Goal: Information Seeking & Learning: Learn about a topic

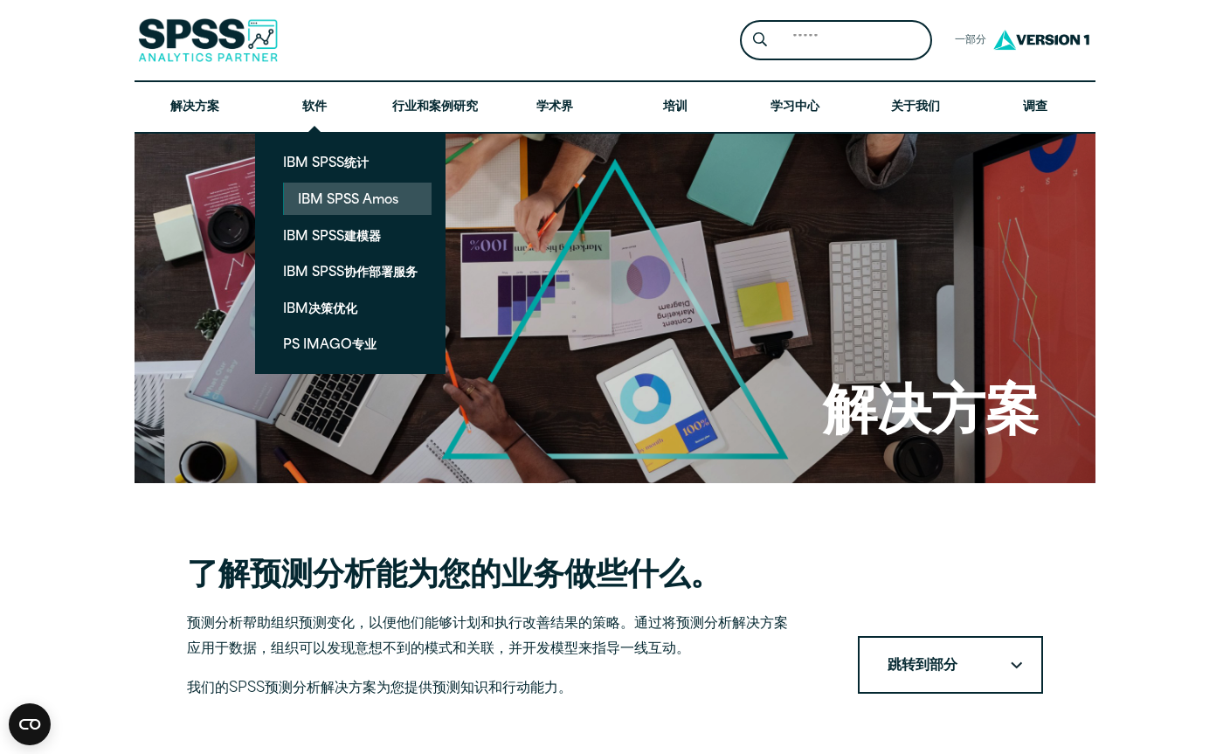
click at [336, 205] on link "IBM SPSS Amos" at bounding box center [358, 199] width 148 height 32
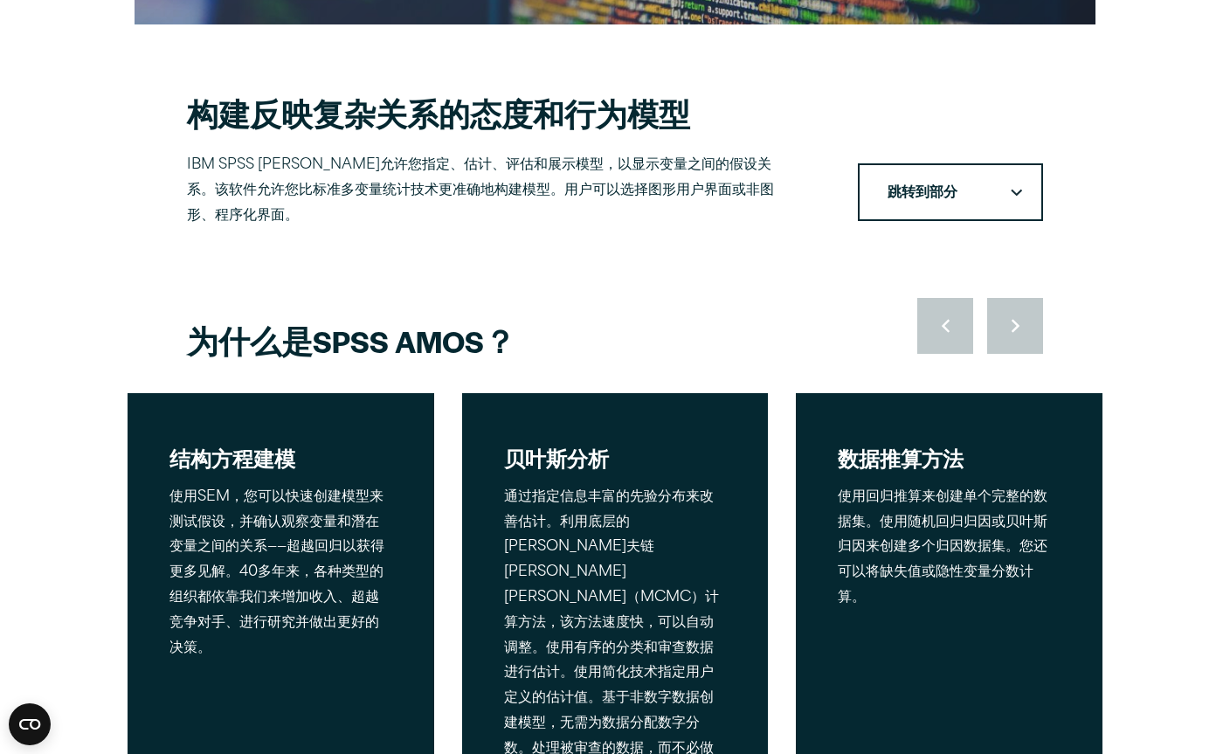
scroll to position [443, 0]
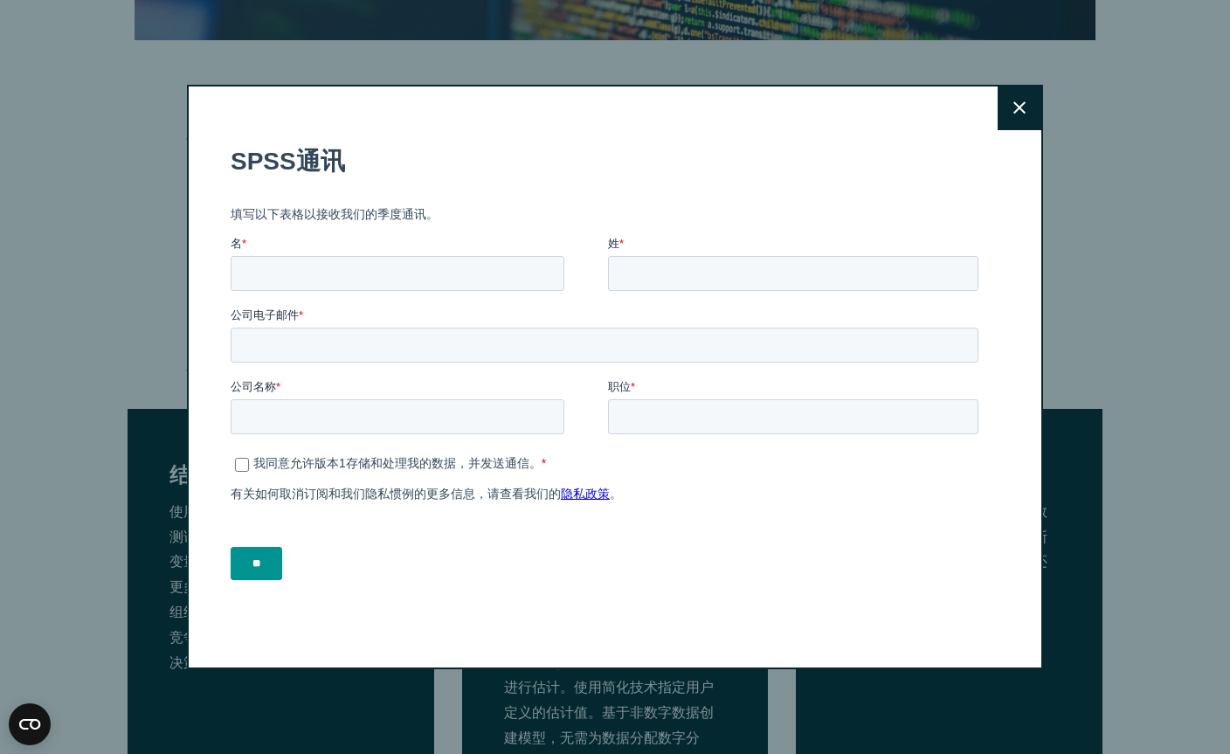
click at [987, 190] on div "关闭" at bounding box center [615, 377] width 856 height 585
click at [1001, 129] on button "关闭" at bounding box center [1020, 108] width 44 height 44
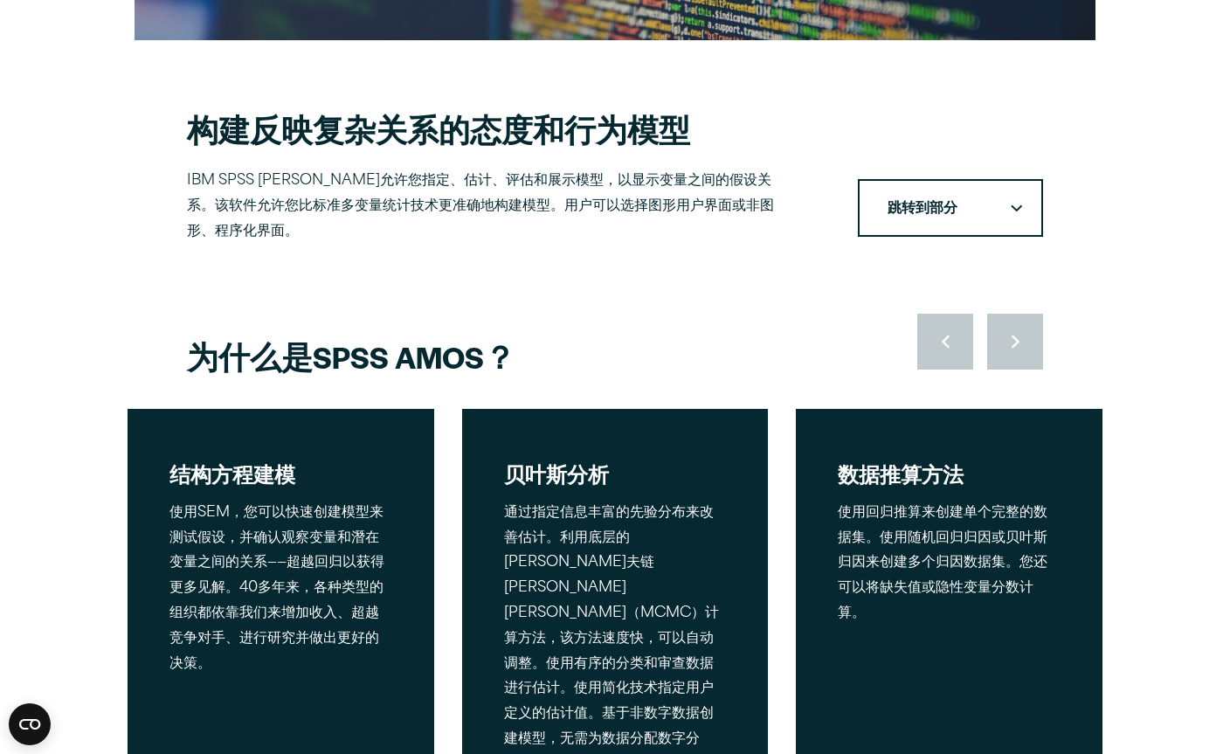
click at [987, 179] on button "跳转到部分" at bounding box center [950, 208] width 185 height 59
click at [967, 289] on link "相关软件包" at bounding box center [951, 313] width 182 height 49
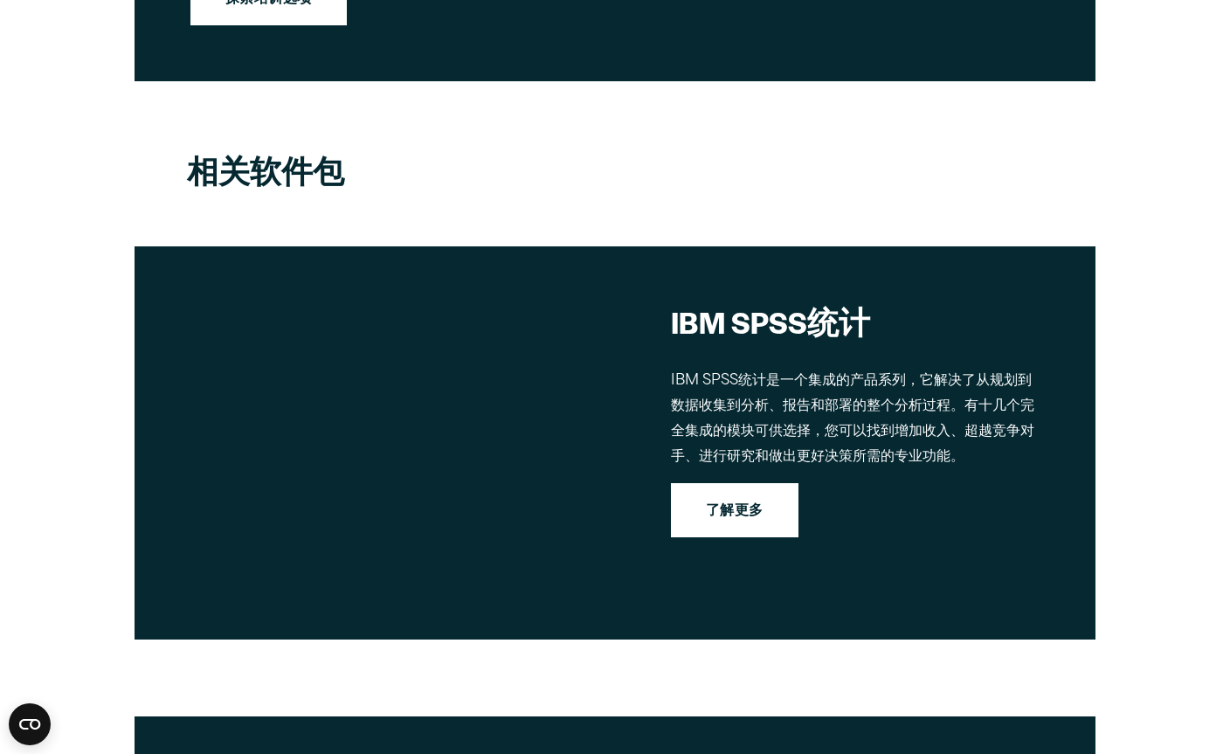
scroll to position [3289, 0]
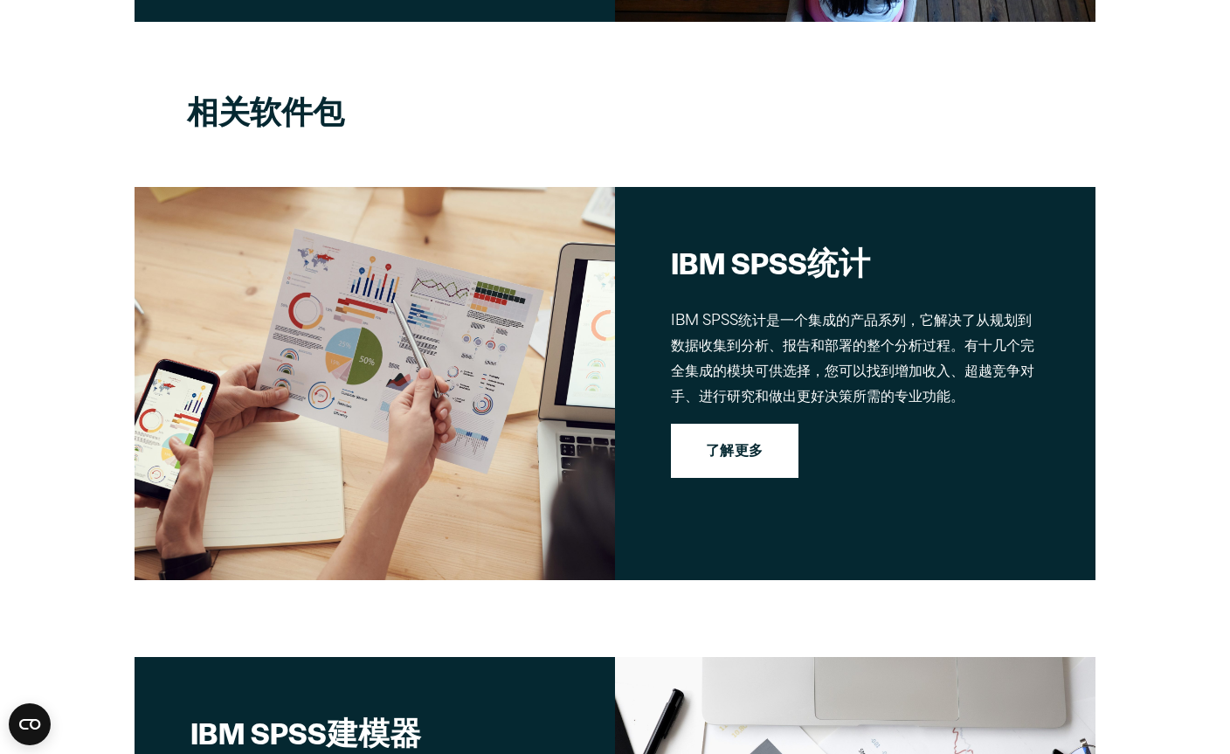
click at [757, 424] on link "了解更多" at bounding box center [735, 451] width 128 height 54
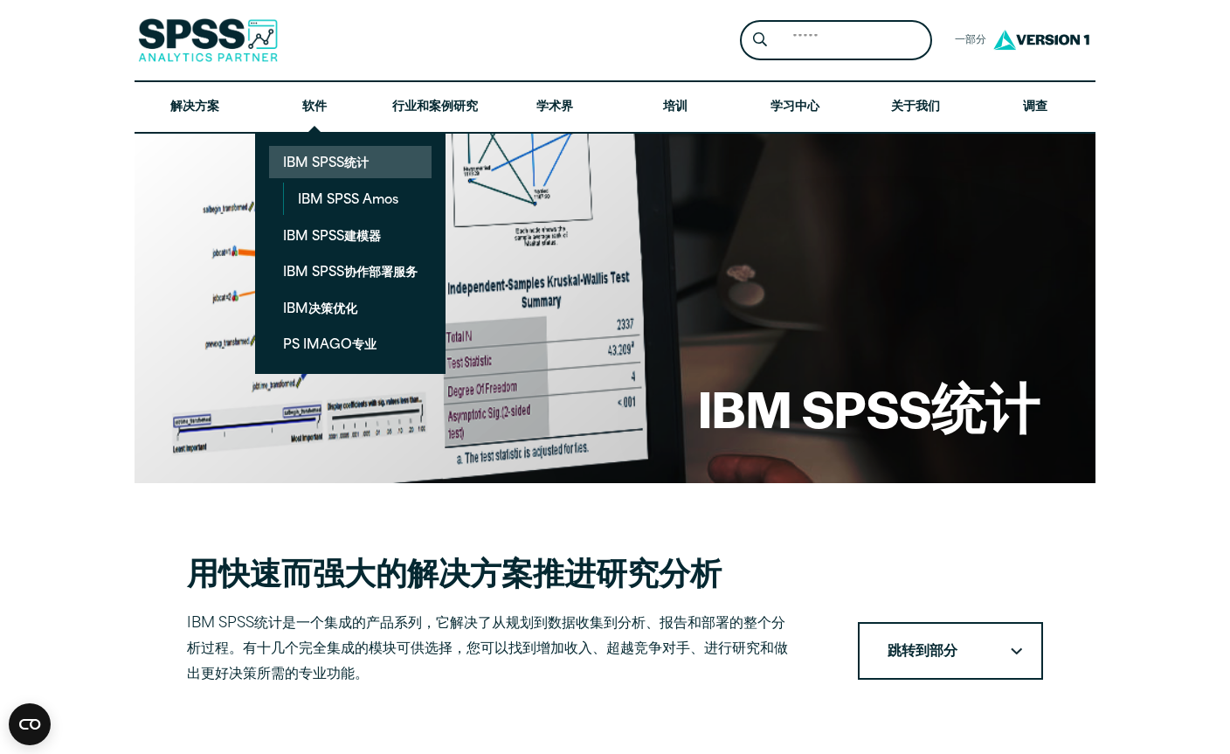
click at [315, 161] on link "IBM SPSS统计" at bounding box center [350, 162] width 163 height 32
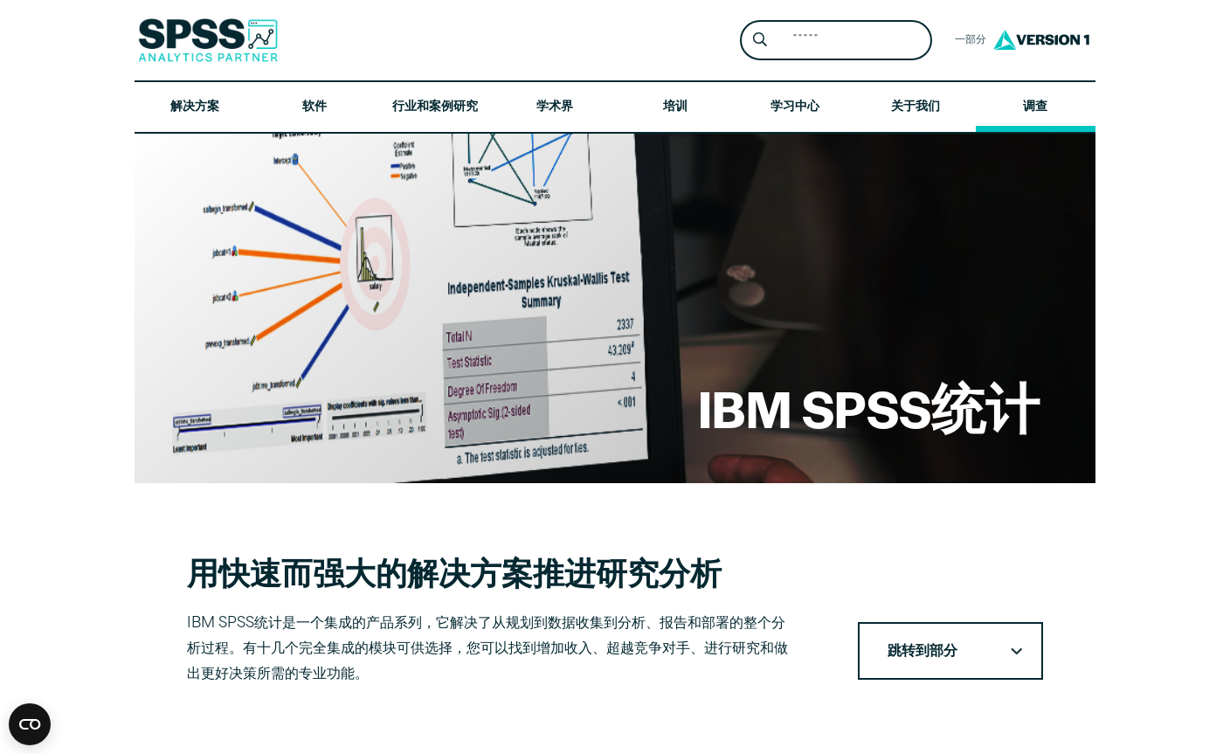
click at [1057, 115] on link "调查" at bounding box center [1036, 107] width 121 height 51
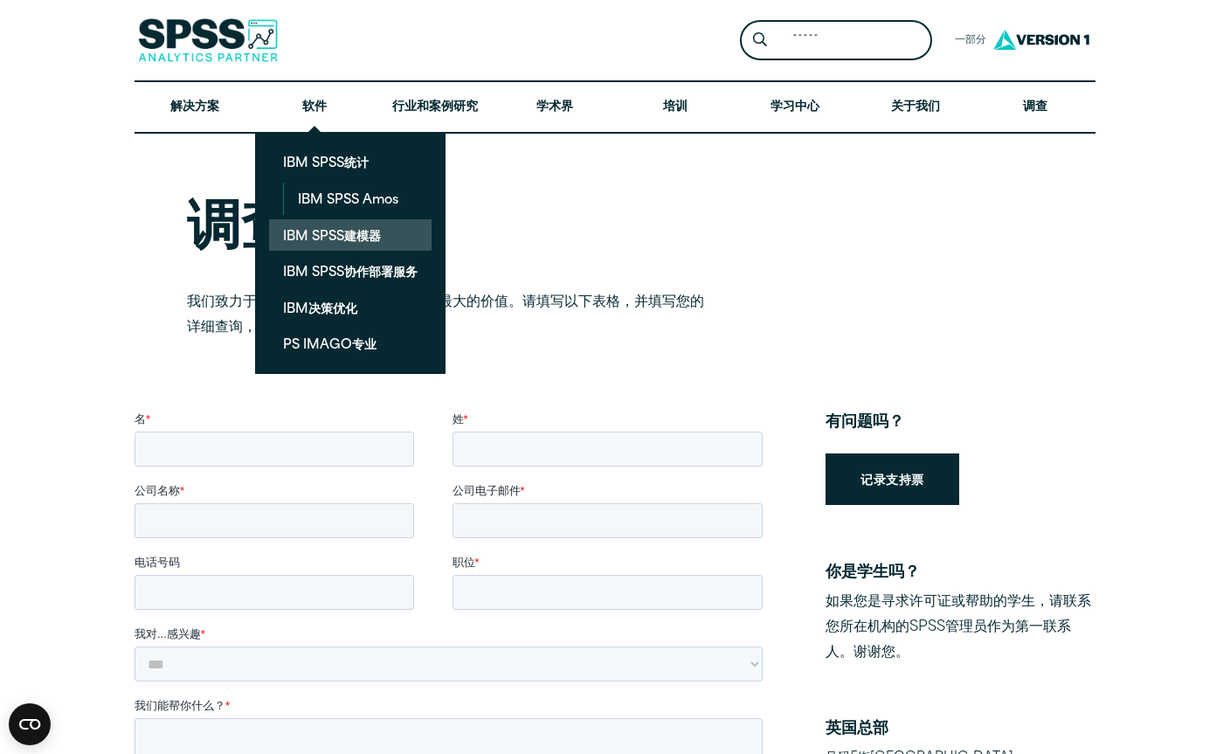
click at [322, 239] on link "IBM SPSS建模器" at bounding box center [350, 235] width 163 height 32
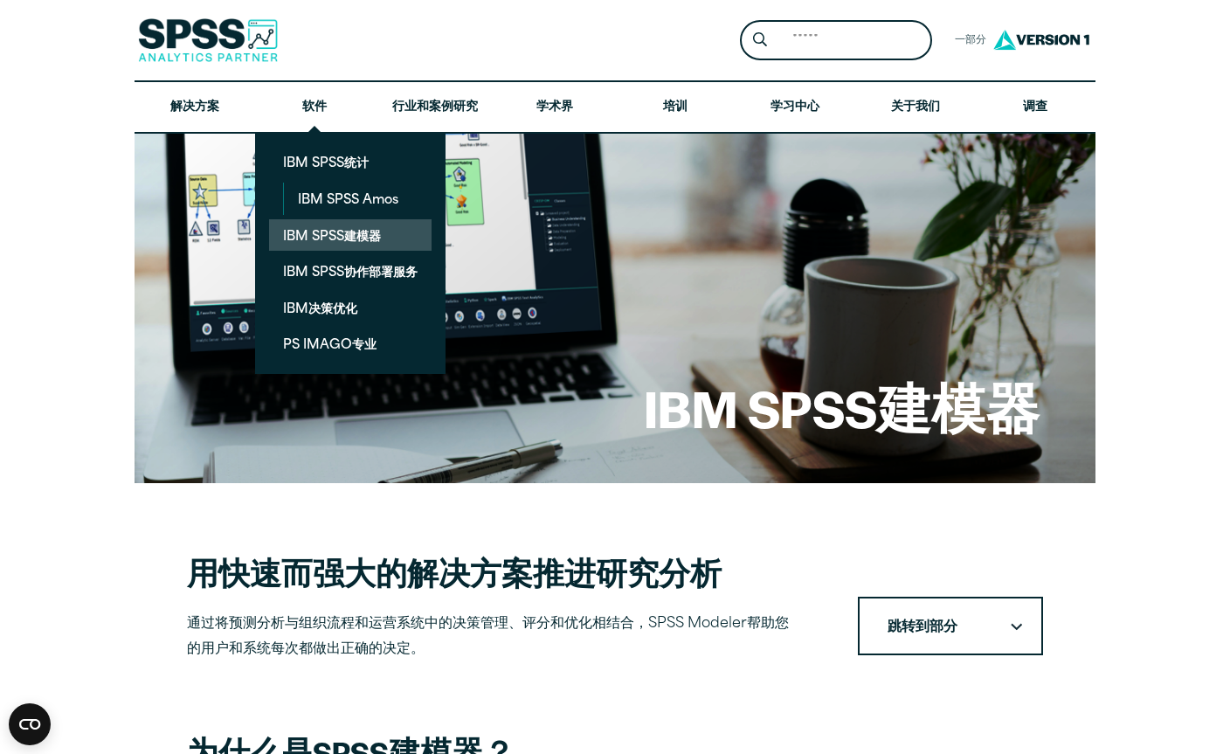
click at [310, 232] on link "IBM SPSS建模器" at bounding box center [350, 235] width 163 height 32
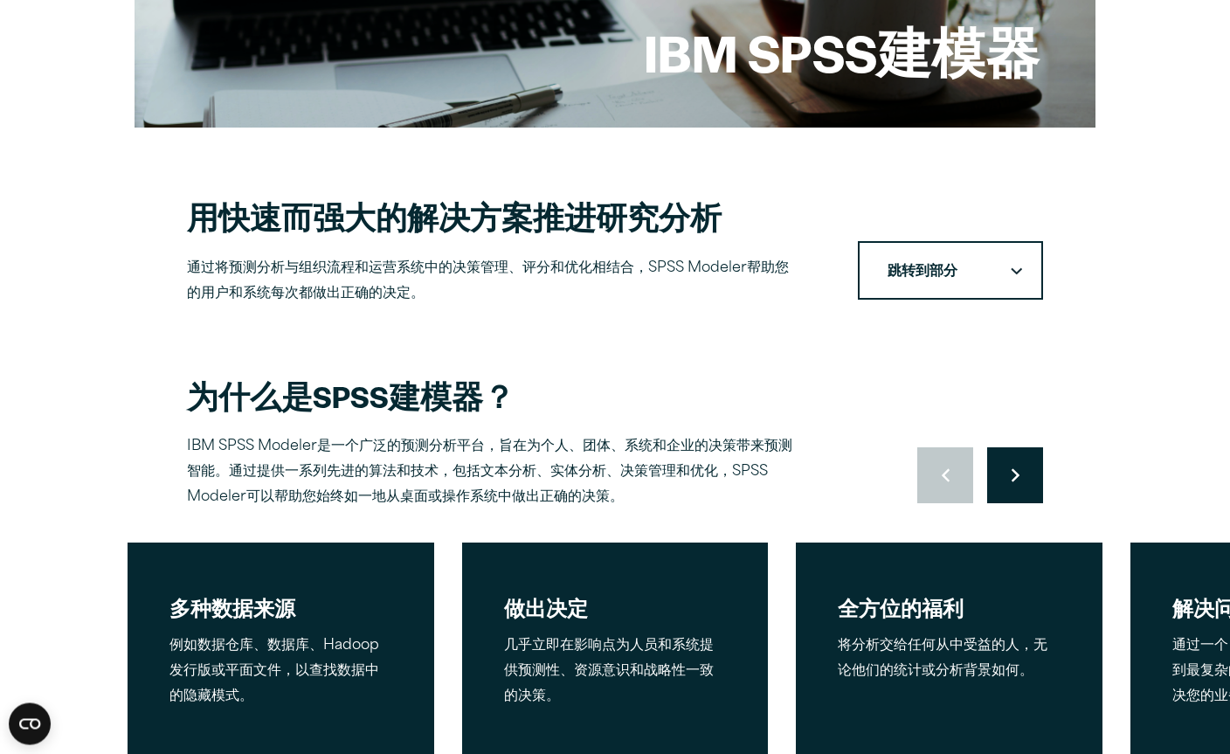
click at [1006, 255] on button "跳转到部分" at bounding box center [950, 271] width 185 height 59
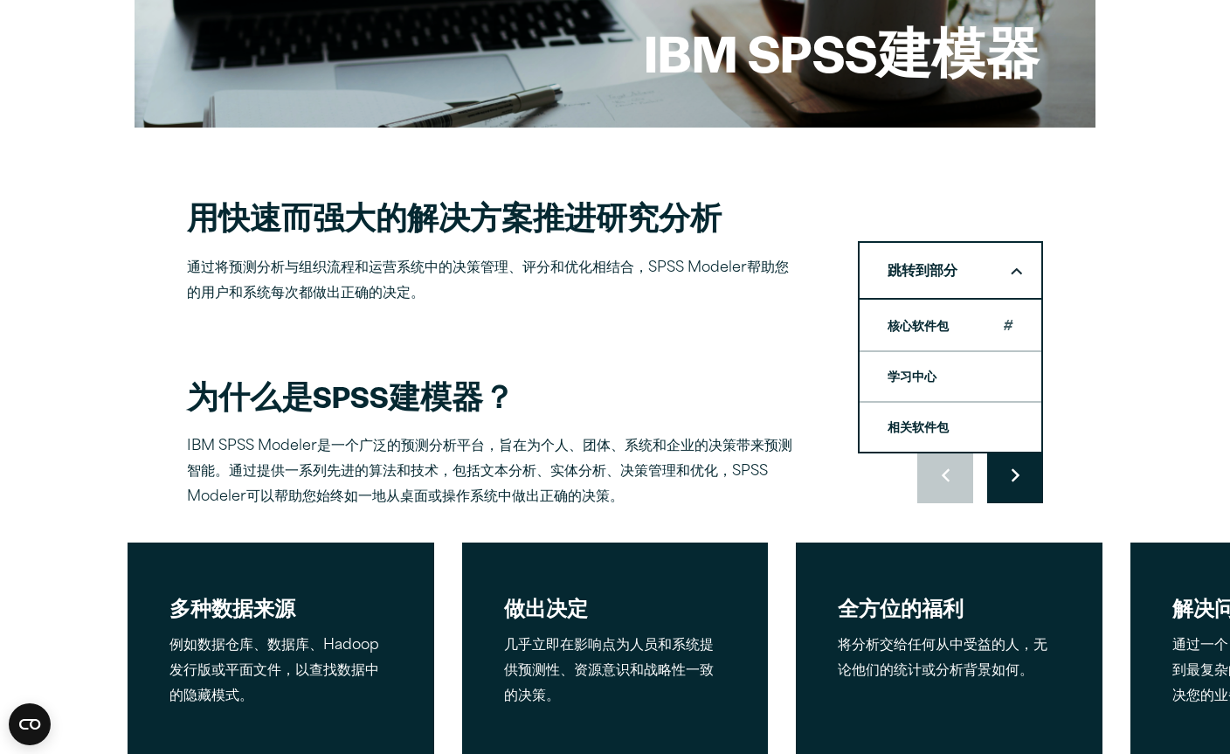
click at [963, 317] on link "核心软件包" at bounding box center [951, 325] width 182 height 49
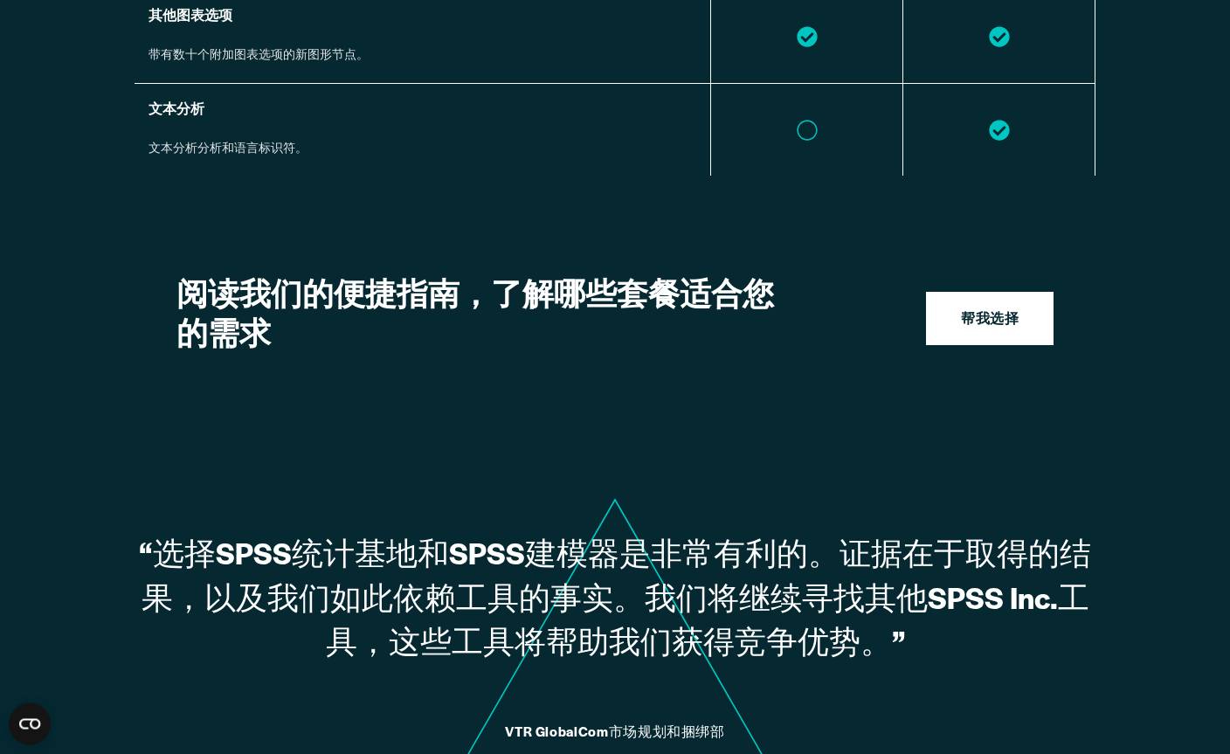
scroll to position [2539, 0]
click at [982, 309] on strong "帮我选择" at bounding box center [990, 320] width 58 height 23
